Goal: Navigation & Orientation: Find specific page/section

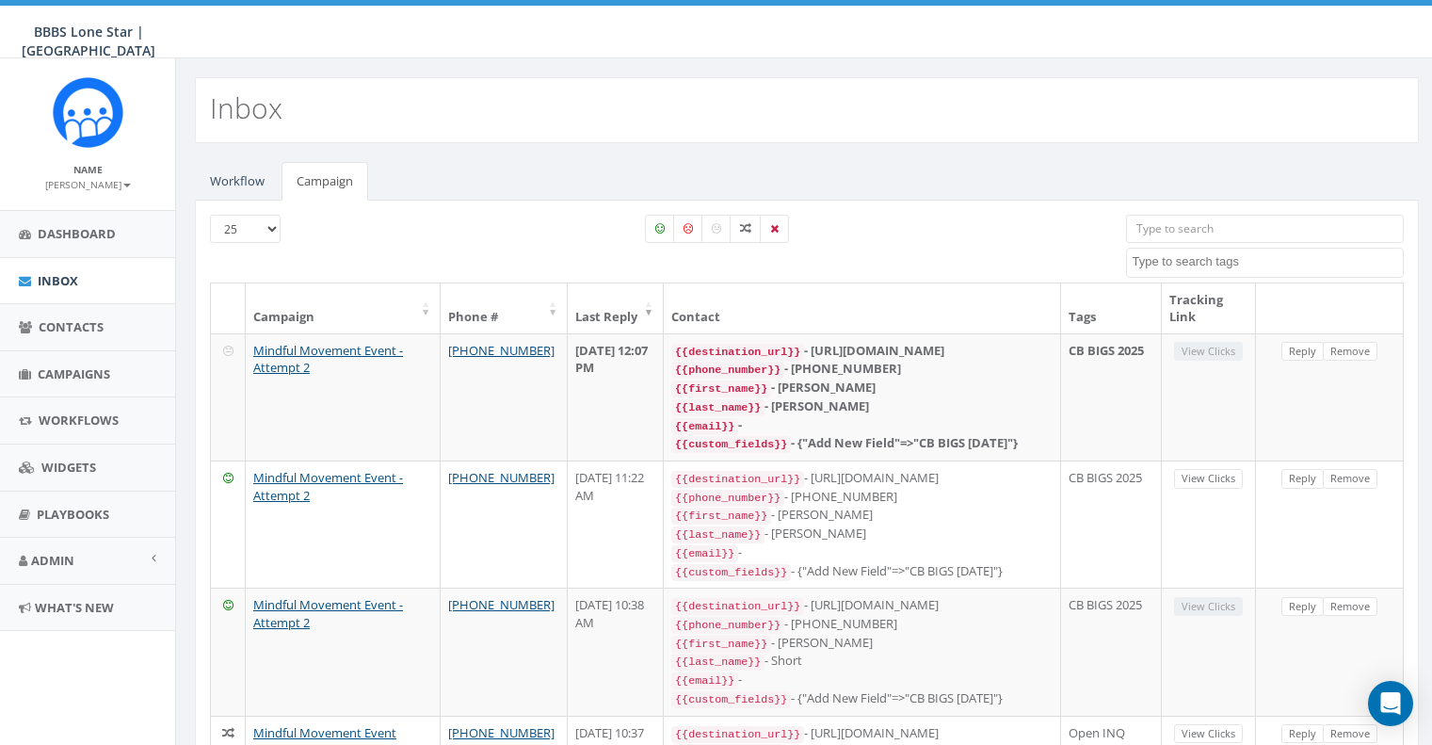
select select
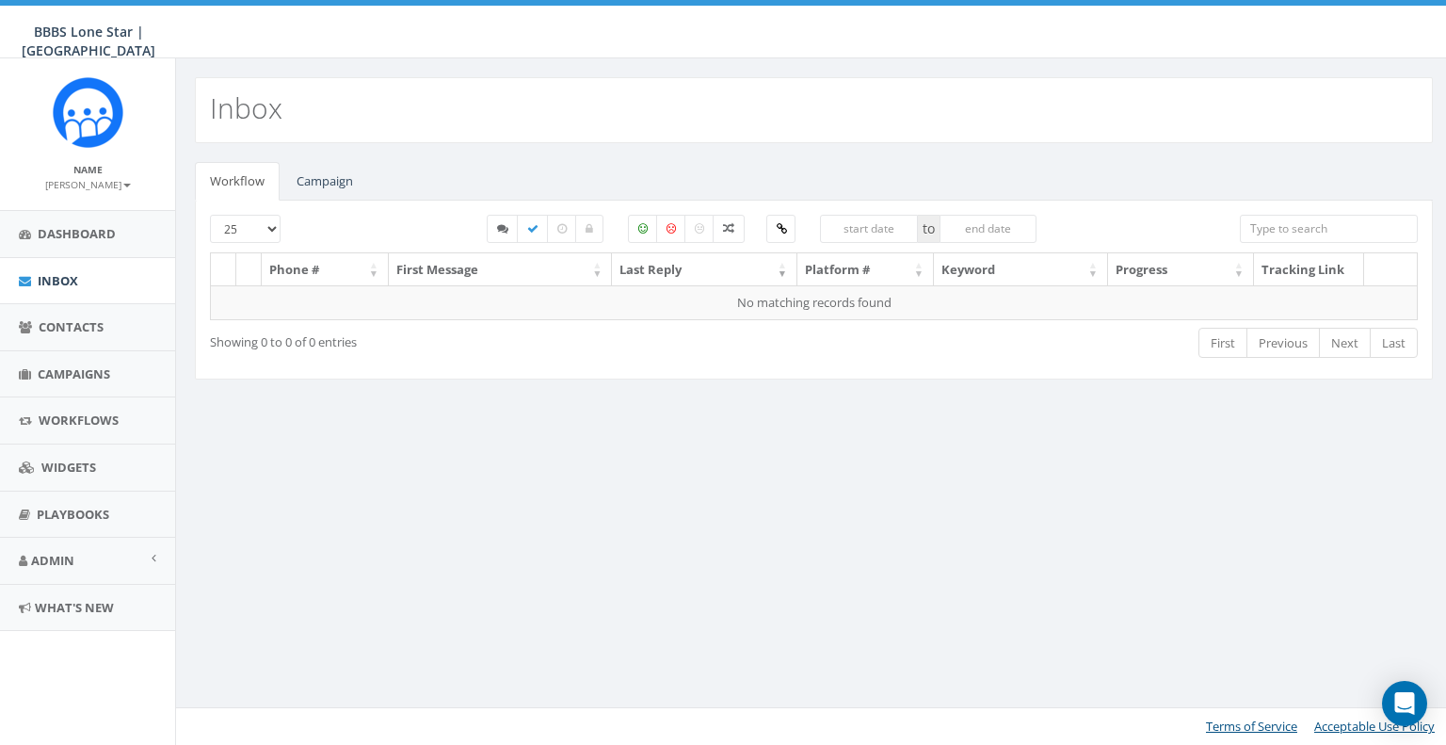
select select
click at [342, 188] on link "Campaign" at bounding box center [324, 181] width 87 height 39
